Goal: Find specific page/section: Find specific page/section

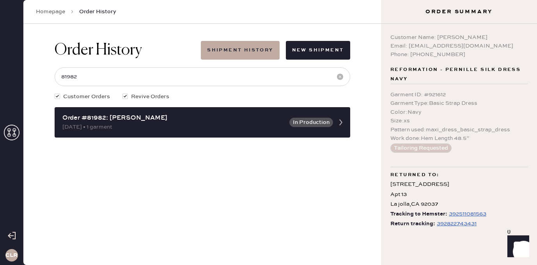
click at [16, 132] on icon at bounding box center [12, 133] width 16 height 16
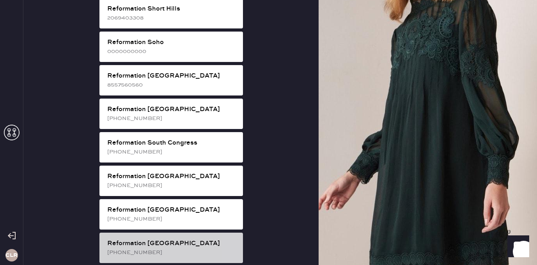
scroll to position [1355, 0]
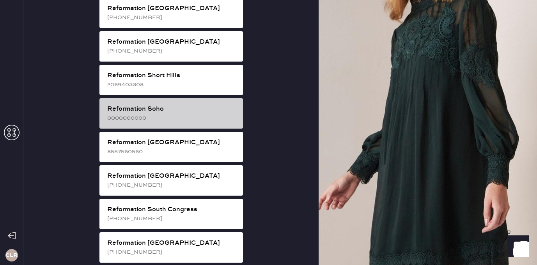
click at [183, 98] on div "Reformation Soho 0000000000" at bounding box center [170, 113] width 143 height 30
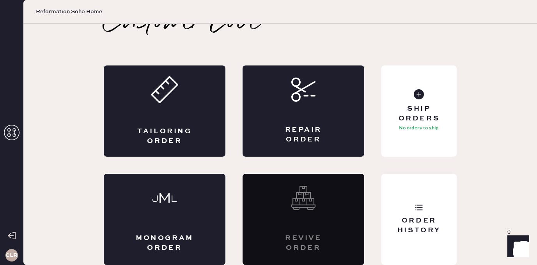
scroll to position [18, 0]
click at [399, 204] on div "Order History" at bounding box center [418, 219] width 75 height 91
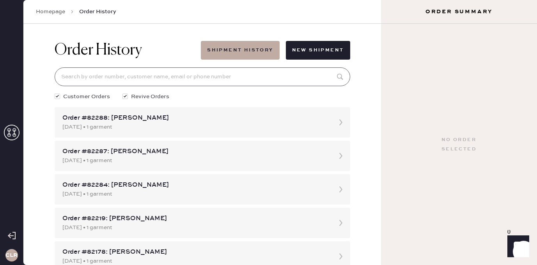
click at [192, 69] on input at bounding box center [202, 76] width 295 height 19
paste input "[EMAIL_ADDRESS][DOMAIN_NAME]"
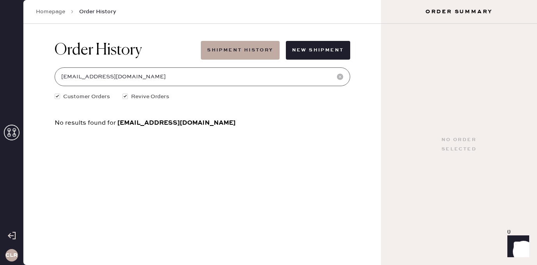
click at [167, 85] on input "[EMAIL_ADDRESS][DOMAIN_NAME]" at bounding box center [202, 76] width 295 height 19
paste input "[PERSON_NAME]"
type input "[PERSON_NAME]"
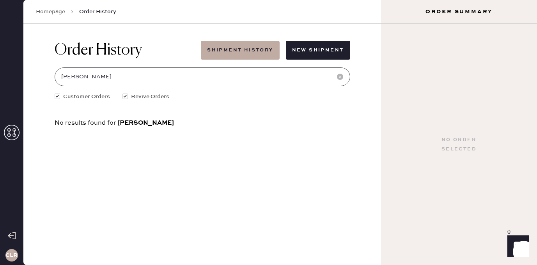
click at [106, 74] on input "[PERSON_NAME]" at bounding box center [202, 76] width 295 height 19
